Goal: Task Accomplishment & Management: Use online tool/utility

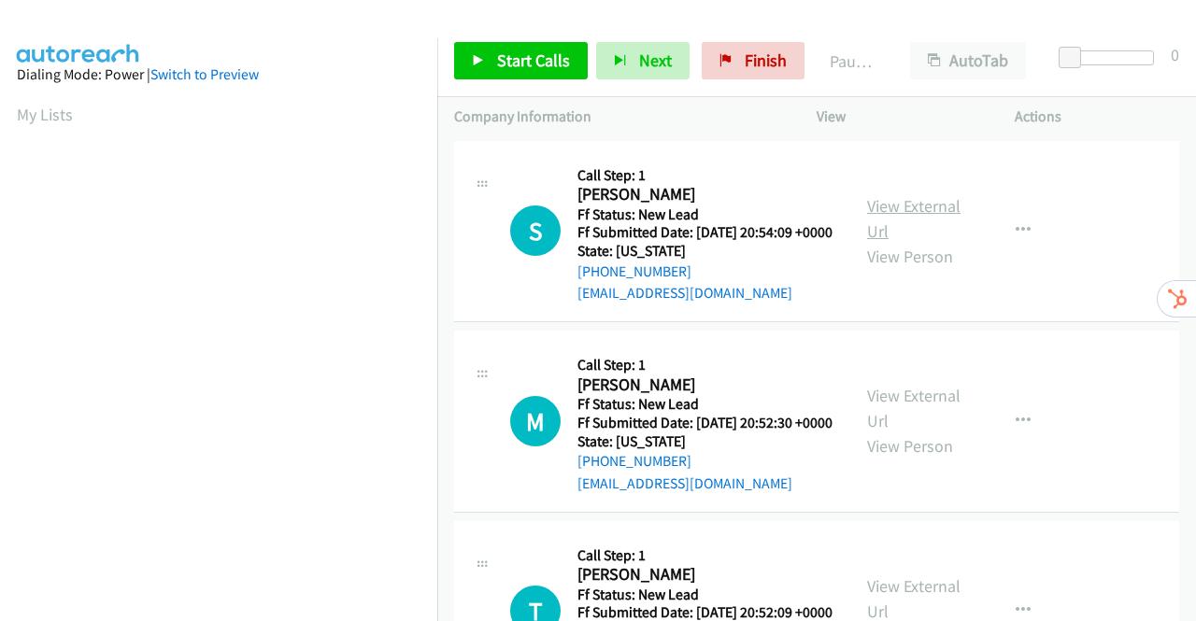
click at [908, 221] on link "View External Url" at bounding box center [913, 218] width 93 height 47
click at [915, 425] on link "View External Url" at bounding box center [913, 408] width 93 height 47
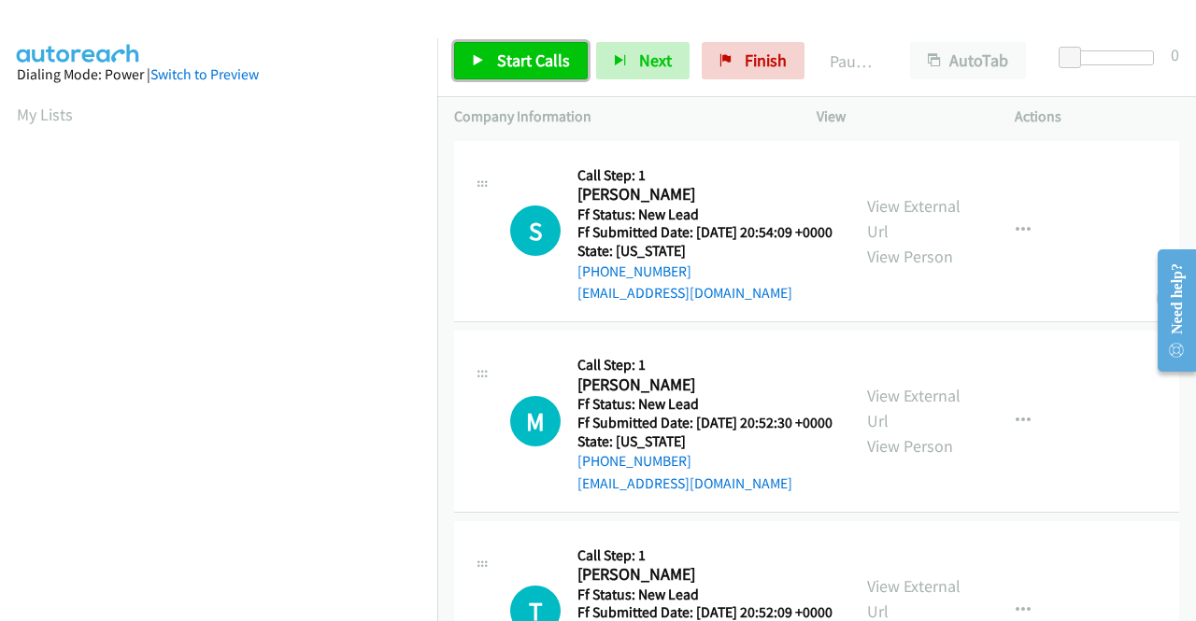
click at [508, 76] on link "Start Calls" at bounding box center [521, 60] width 134 height 37
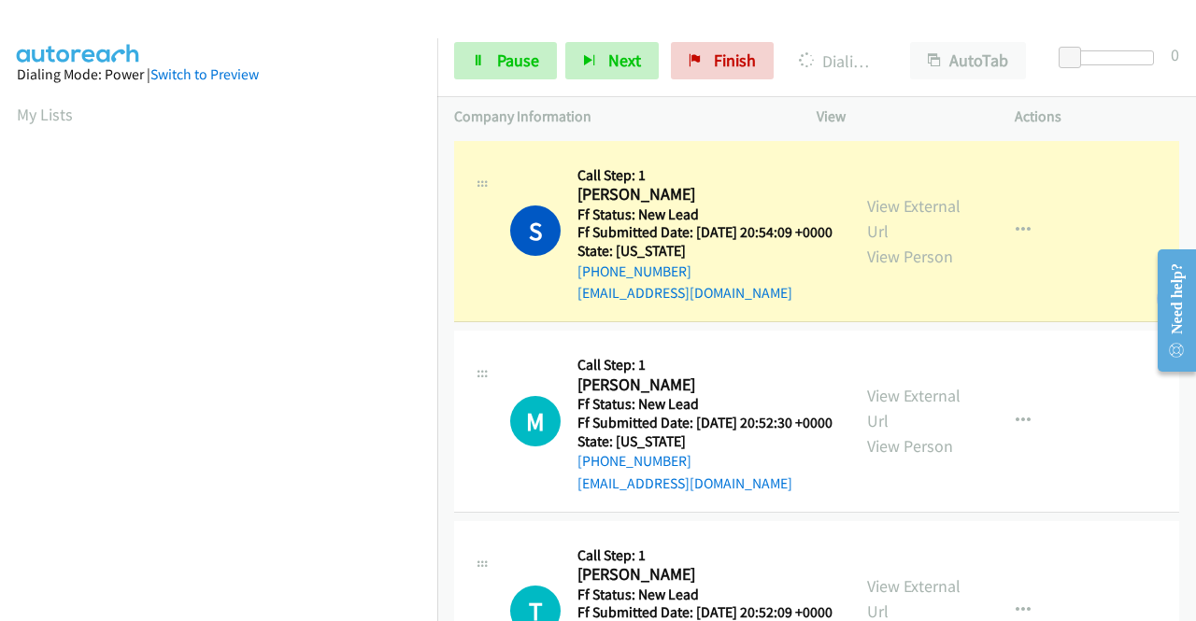
scroll to position [426, 0]
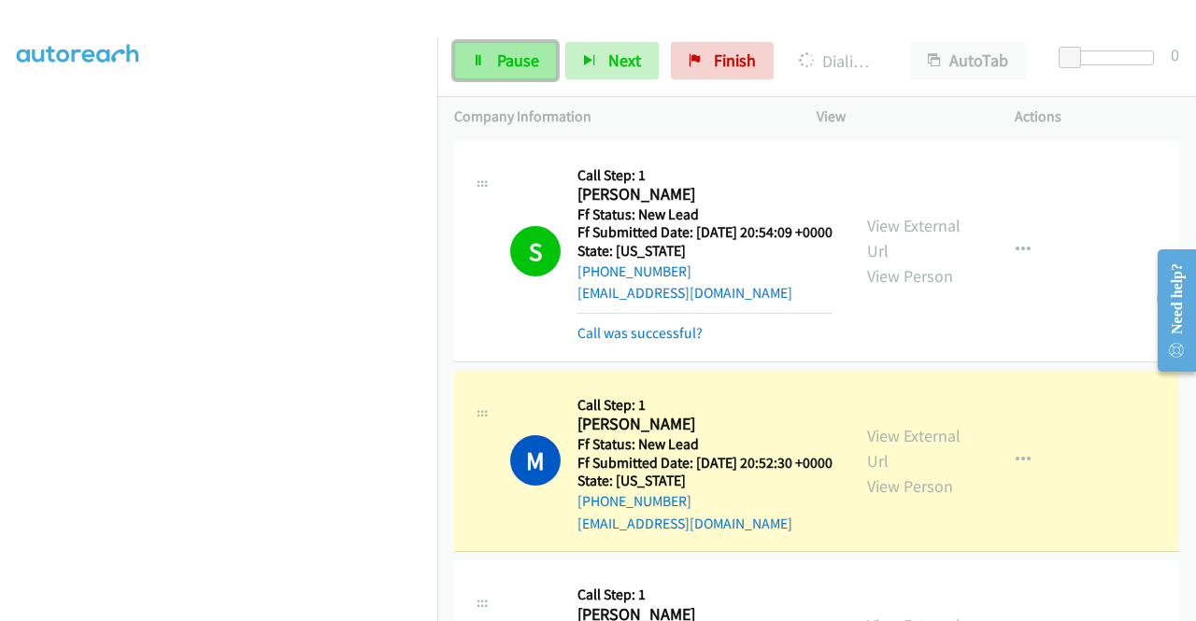
click at [494, 57] on link "Pause" at bounding box center [505, 60] width 103 height 37
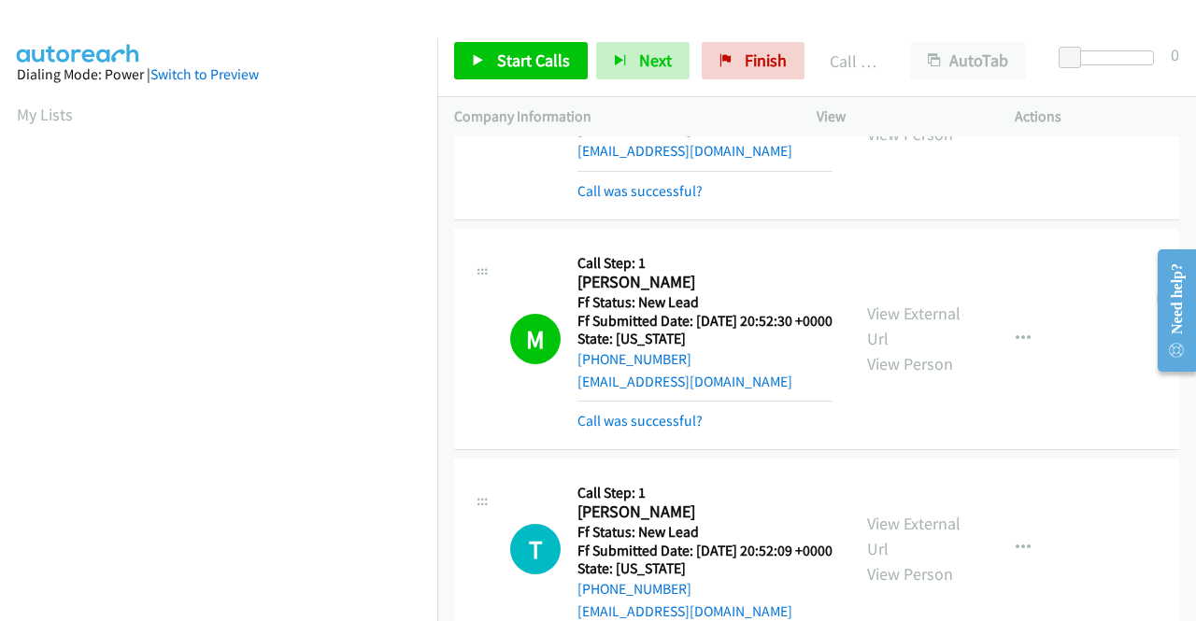
scroll to position [242, 0]
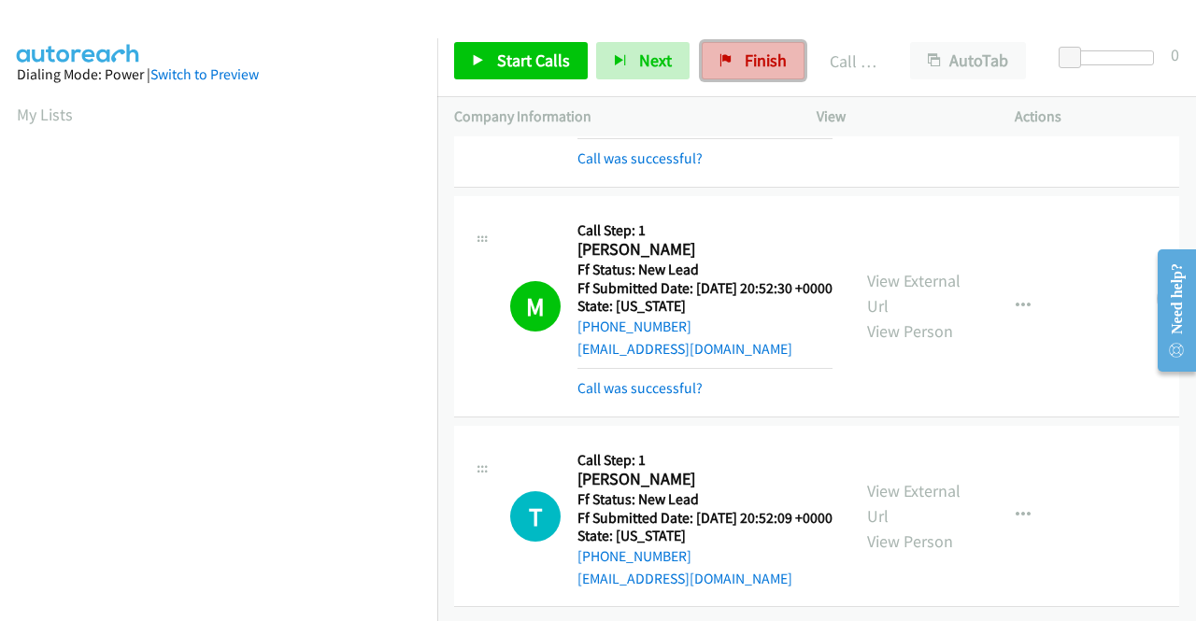
click at [755, 66] on span "Finish" at bounding box center [765, 60] width 42 height 21
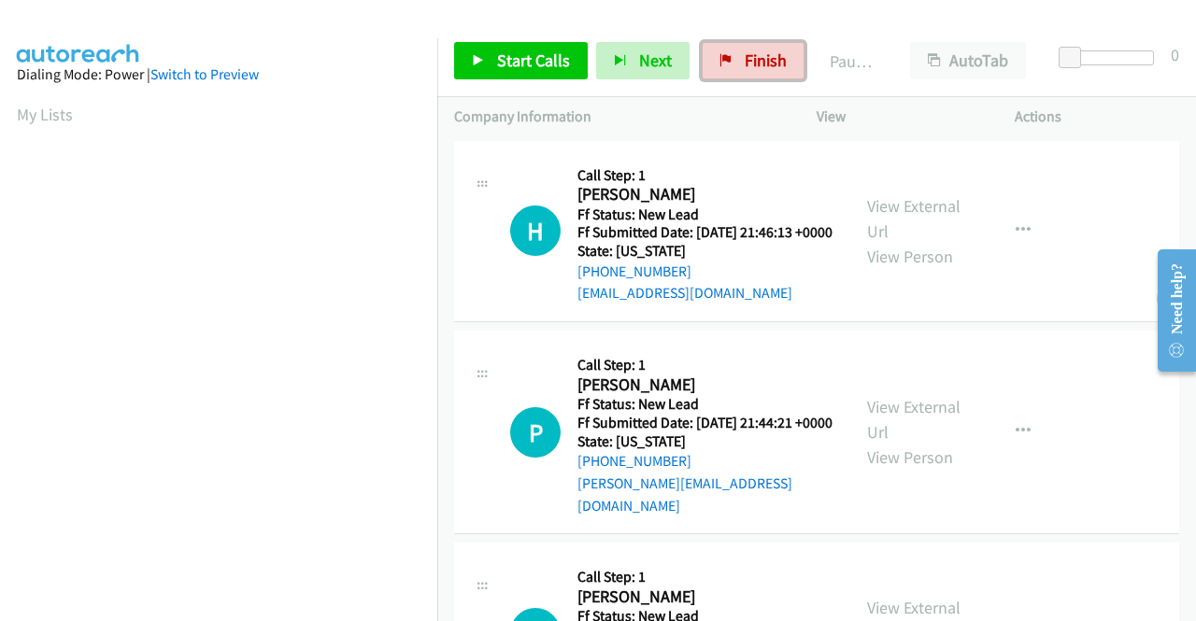
click at [755, 55] on span "Finish" at bounding box center [765, 60] width 42 height 21
